Goal: Entertainment & Leisure: Browse casually

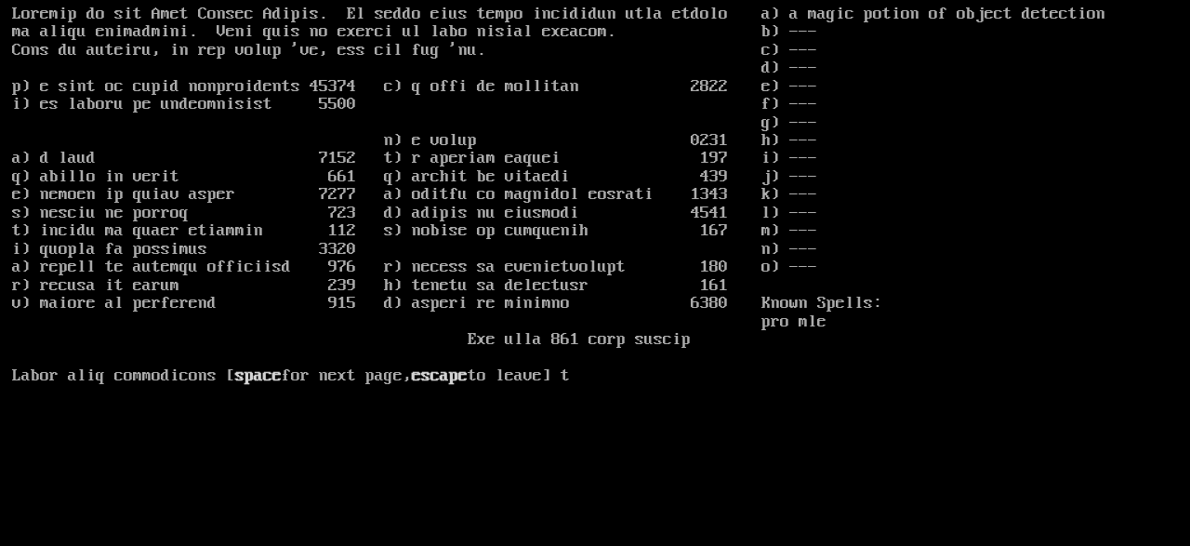
click at [486, 101] on larn "space for next page, escape to leave] t" at bounding box center [386, 262] width 749 height 513
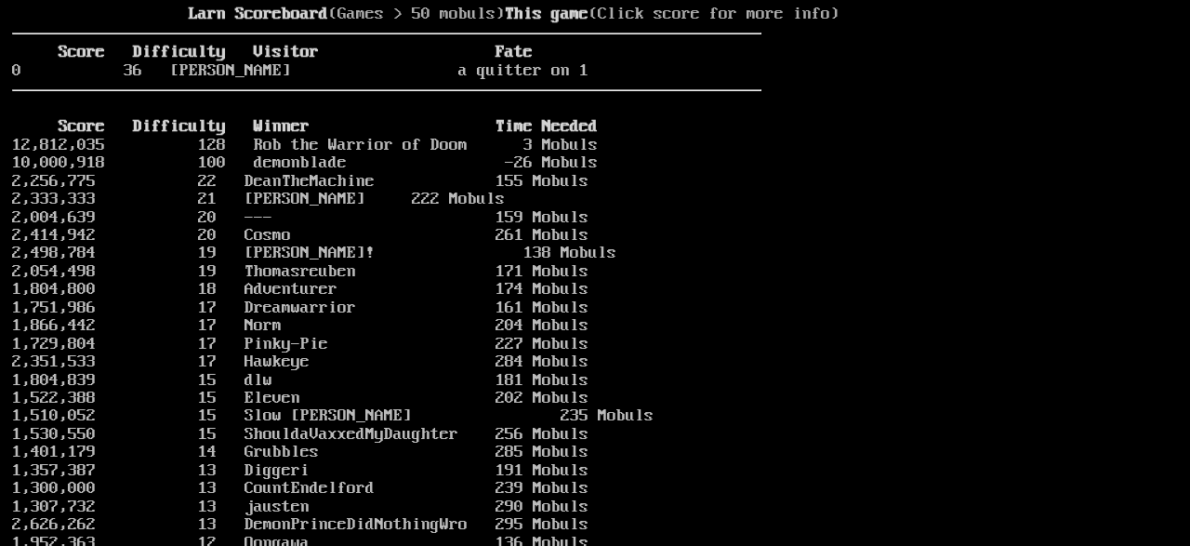
click at [603, 76] on larn "Larn Scoreboard (Games > 50 mobuls) This game (Click score for more info) Score…" at bounding box center [386, 262] width 749 height 513
